Goal: Register for event/course

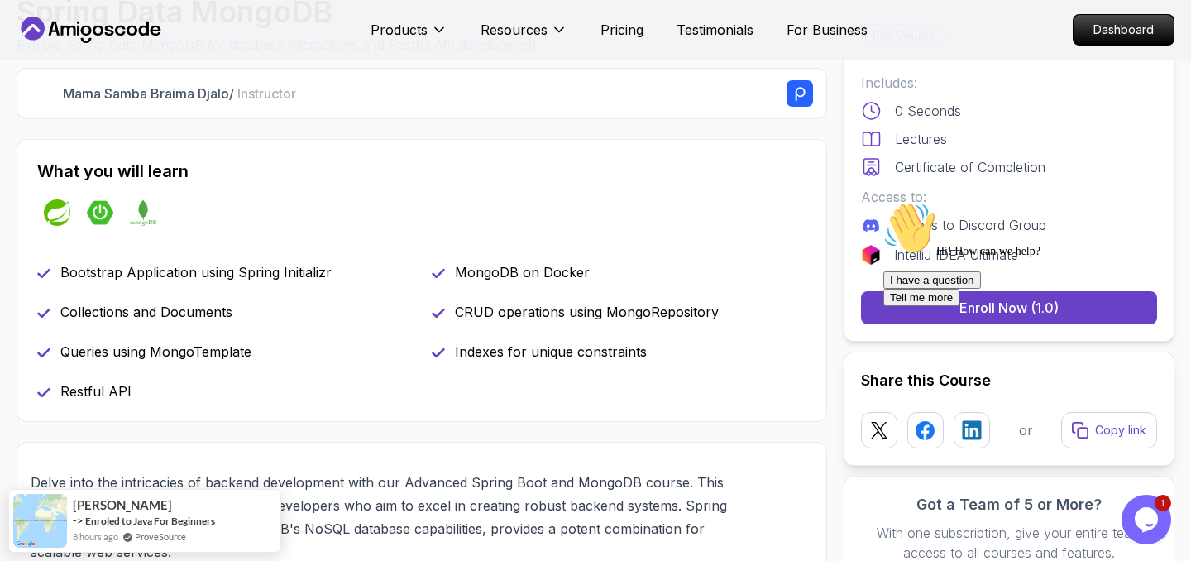
scroll to position [620, 0]
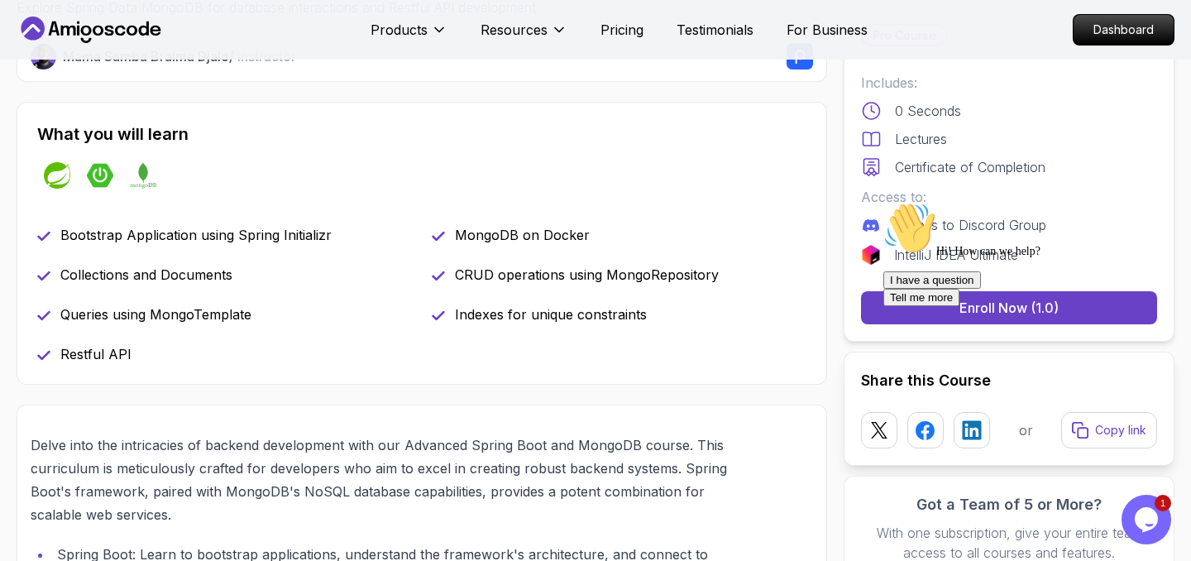
click at [883, 202] on icon "Chat attention grabber" at bounding box center [883, 202] width 0 height 0
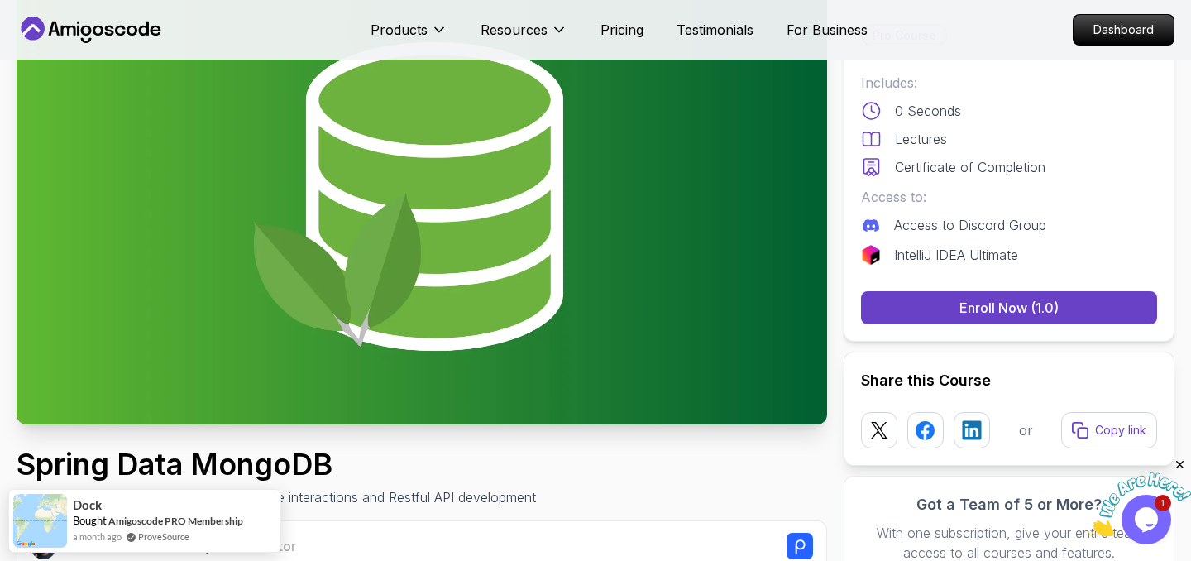
scroll to position [0, 0]
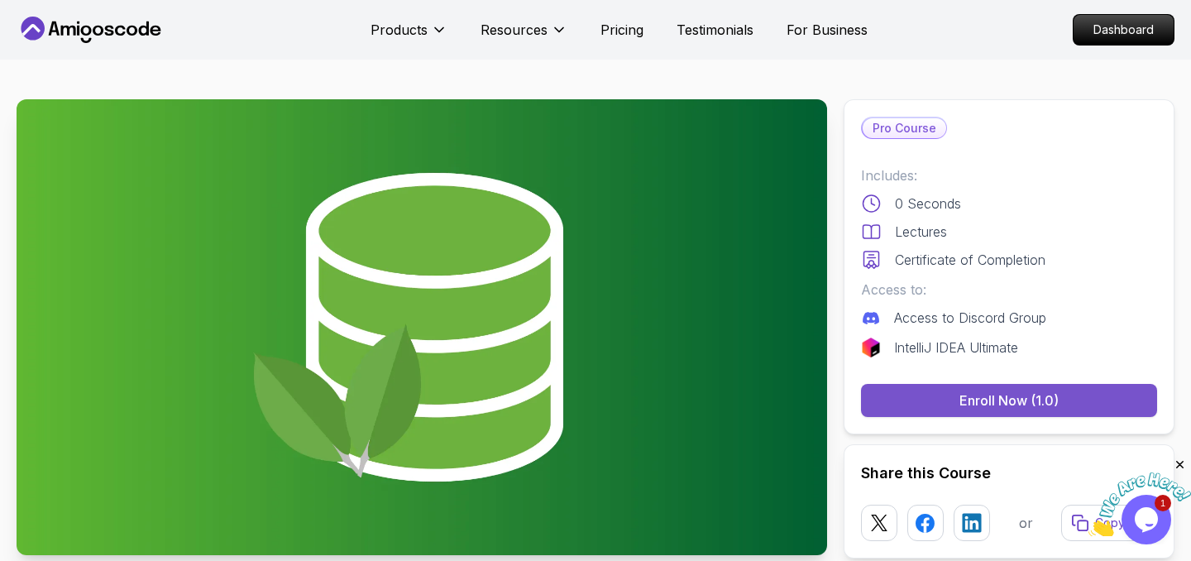
click at [1010, 397] on div "Enroll Now (1.0)" at bounding box center [1009, 400] width 99 height 20
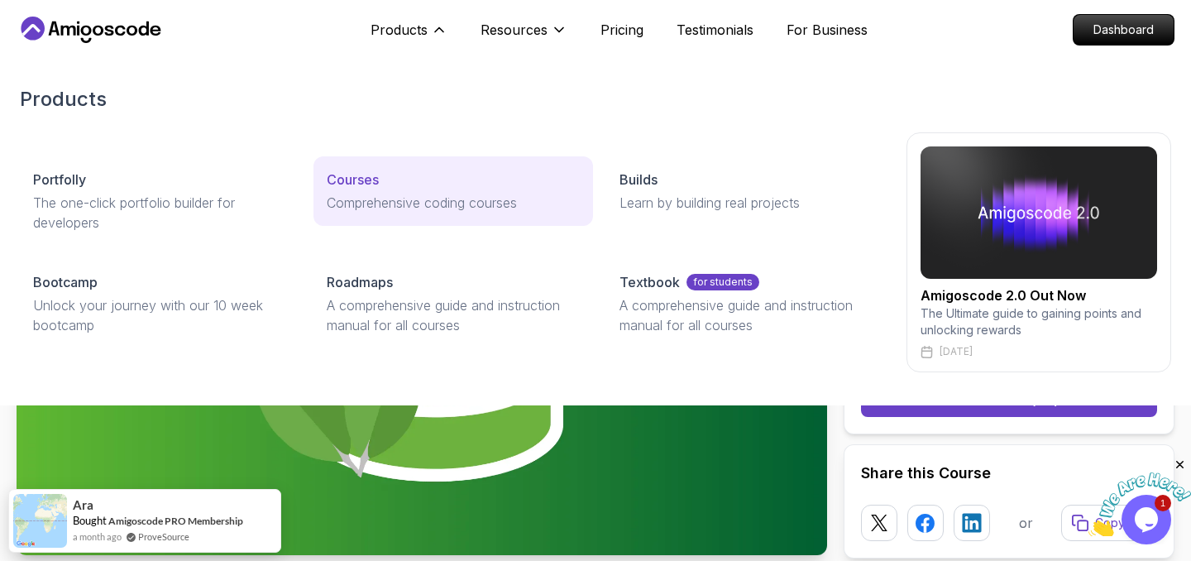
click at [451, 199] on p "Comprehensive coding courses" at bounding box center [454, 203] width 254 height 20
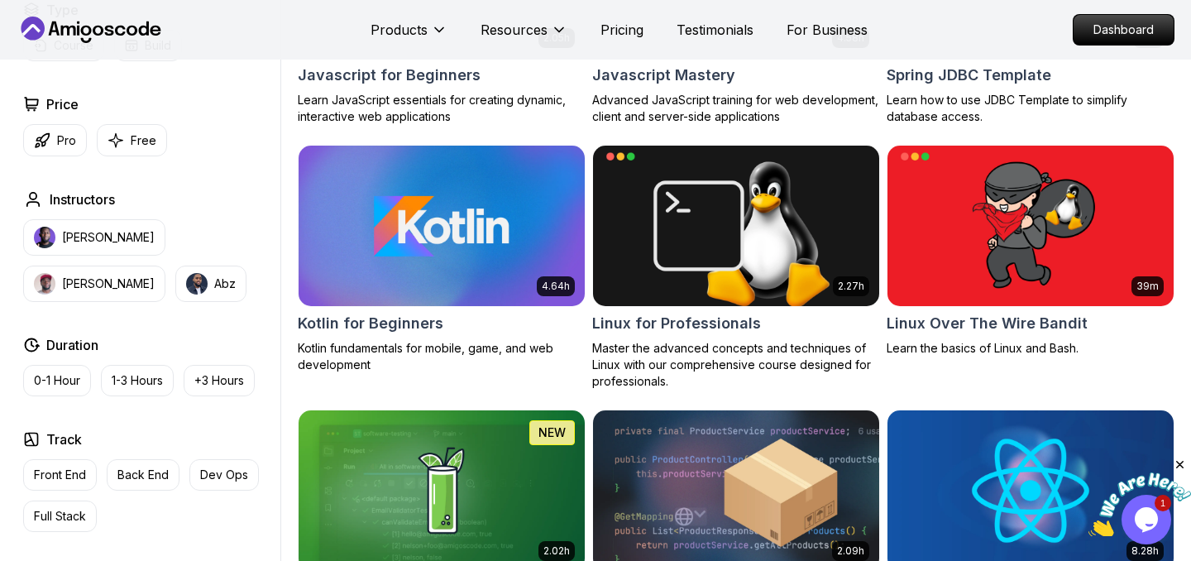
scroll to position [3252, 0]
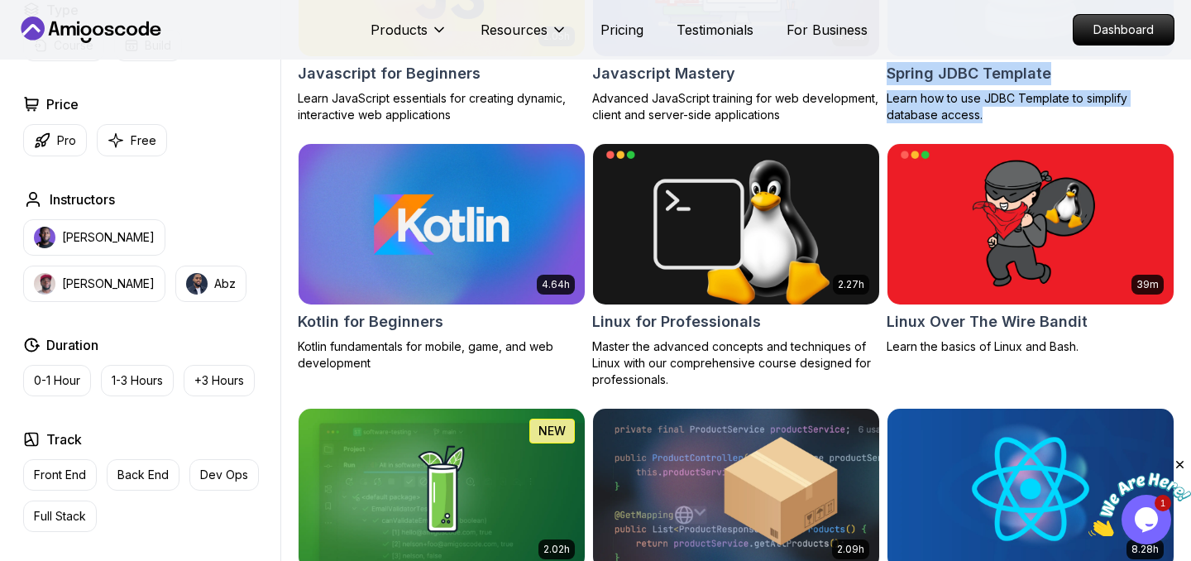
click at [1042, 115] on p "Learn how to use JDBC Template to simplify database access." at bounding box center [1031, 106] width 288 height 33
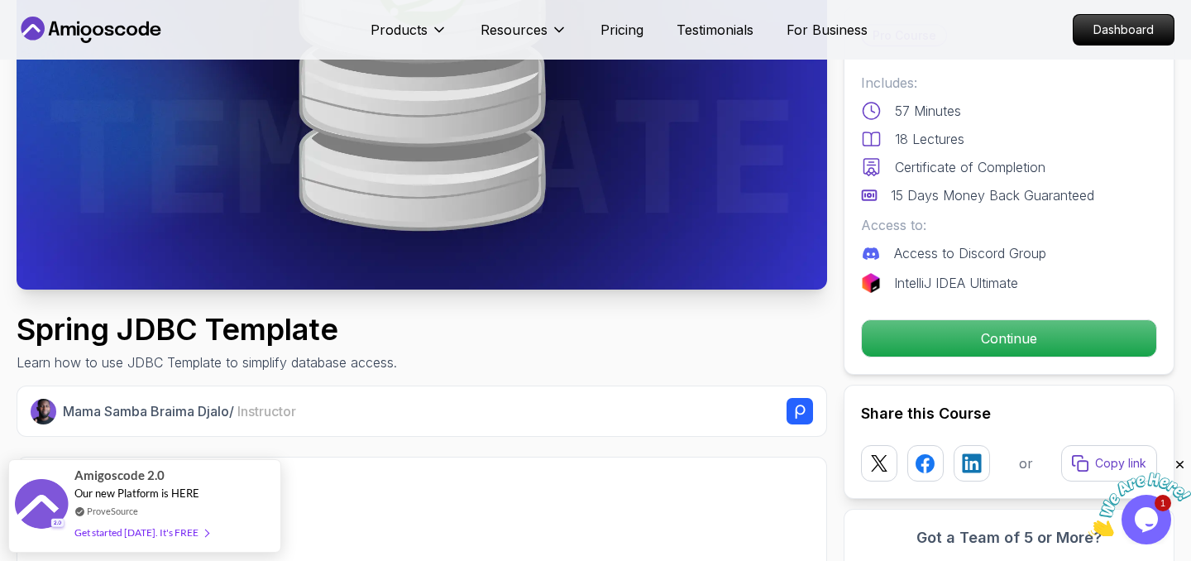
scroll to position [266, 0]
click at [654, 491] on h2 "What you will learn" at bounding box center [421, 487] width 769 height 23
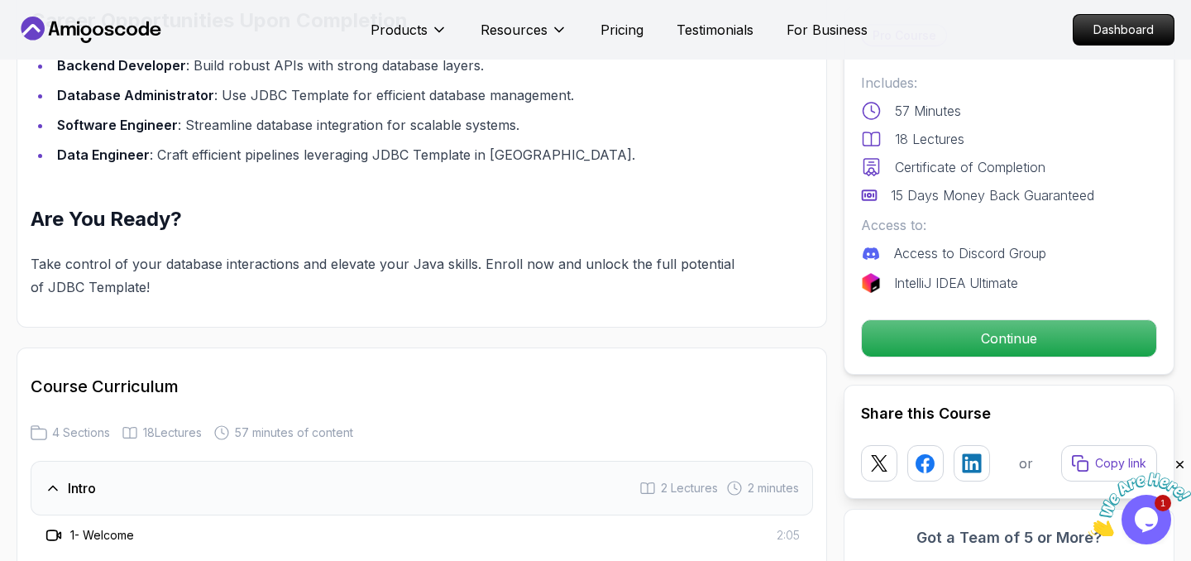
scroll to position [1636, 0]
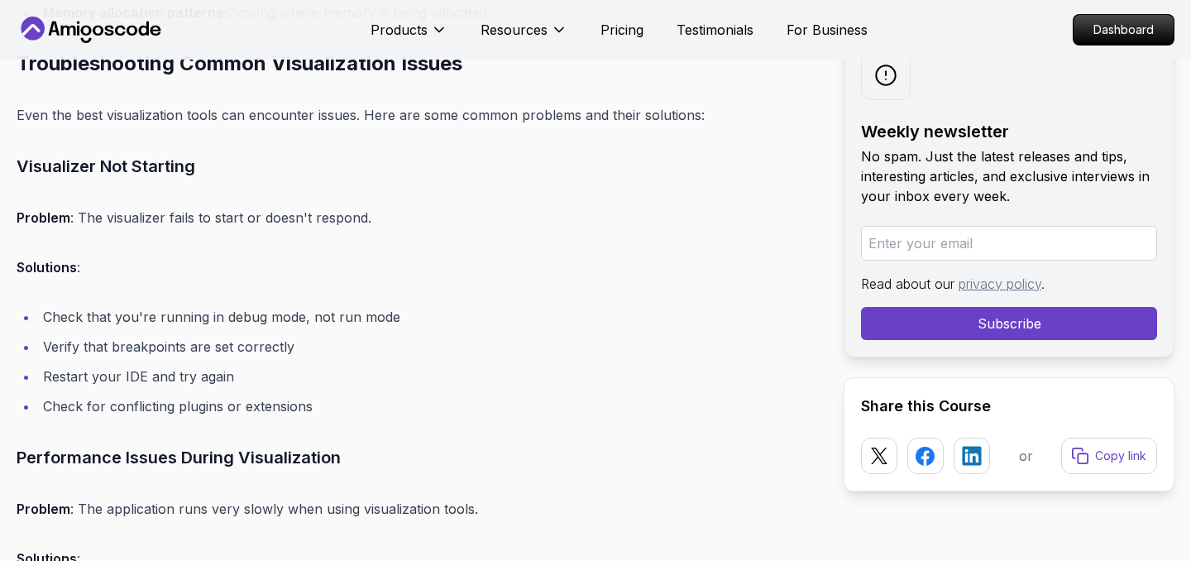
scroll to position [9839, 0]
